Goal: Task Accomplishment & Management: Manage account settings

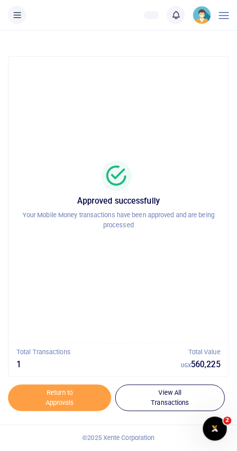
click at [172, 18] on icon at bounding box center [176, 15] width 10 height 11
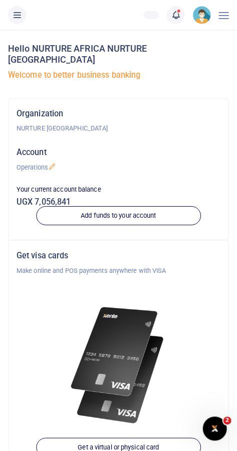
click at [172, 13] on icon at bounding box center [176, 15] width 10 height 11
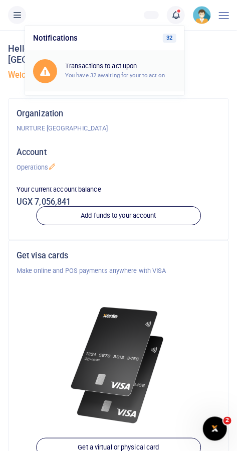
click at [93, 74] on small "You have 32 awaiting for your to act on" at bounding box center [115, 75] width 100 height 7
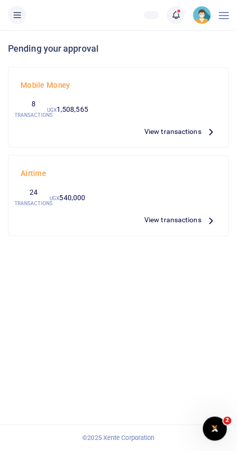
click at [170, 128] on span "View transactions" at bounding box center [173, 131] width 57 height 11
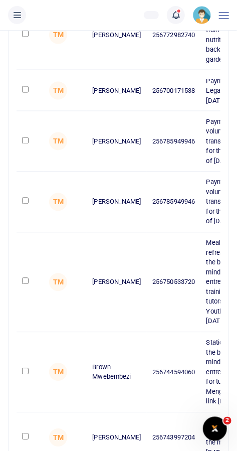
click at [24, 285] on input "checkbox" at bounding box center [25, 281] width 7 height 7
checkbox input "true"
click at [29, 375] on input "checkbox" at bounding box center [25, 371] width 7 height 7
checkbox input "true"
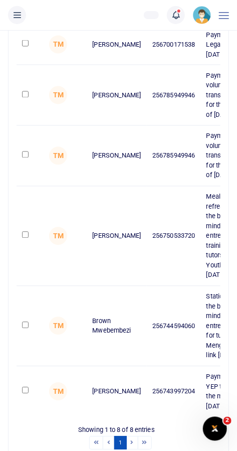
click at [29, 238] on input "checkbox" at bounding box center [25, 235] width 7 height 7
checkbox input "true"
click at [24, 329] on input "checkbox" at bounding box center [25, 325] width 7 height 7
checkbox input "true"
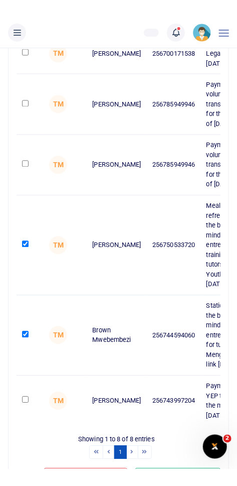
scroll to position [336, 0]
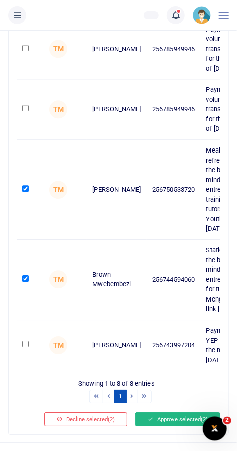
click at [177, 427] on button "Approve selected (2)" at bounding box center [177, 420] width 85 height 14
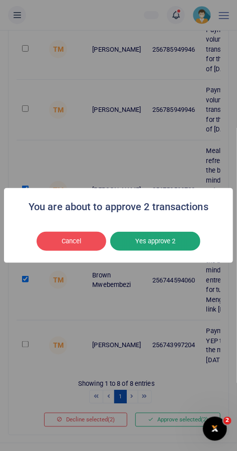
click at [172, 251] on button "Yes approve 2" at bounding box center [155, 241] width 90 height 19
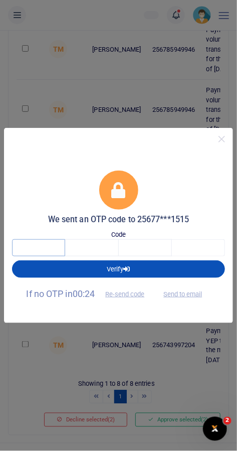
click at [45, 256] on input "text" at bounding box center [38, 247] width 53 height 17
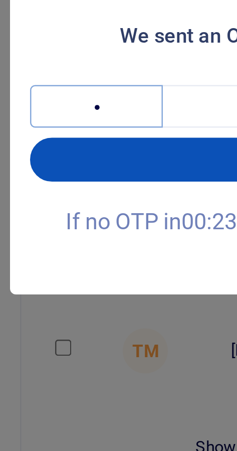
type input "2"
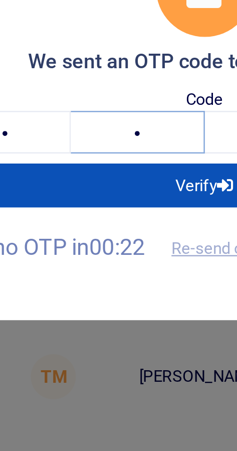
type input "4"
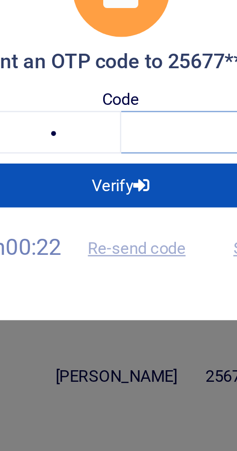
type input "0"
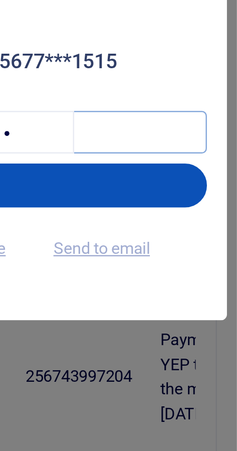
type input "3"
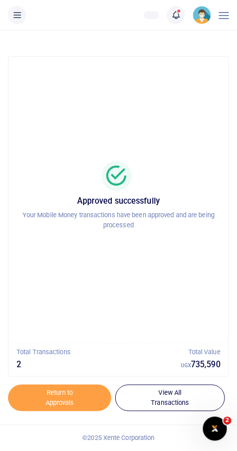
click at [231, 450] on div "Approved successfully Your Mobile Money transactions have been approved and are…" at bounding box center [118, 240] width 237 height 421
